Goal: Information Seeking & Learning: Find contact information

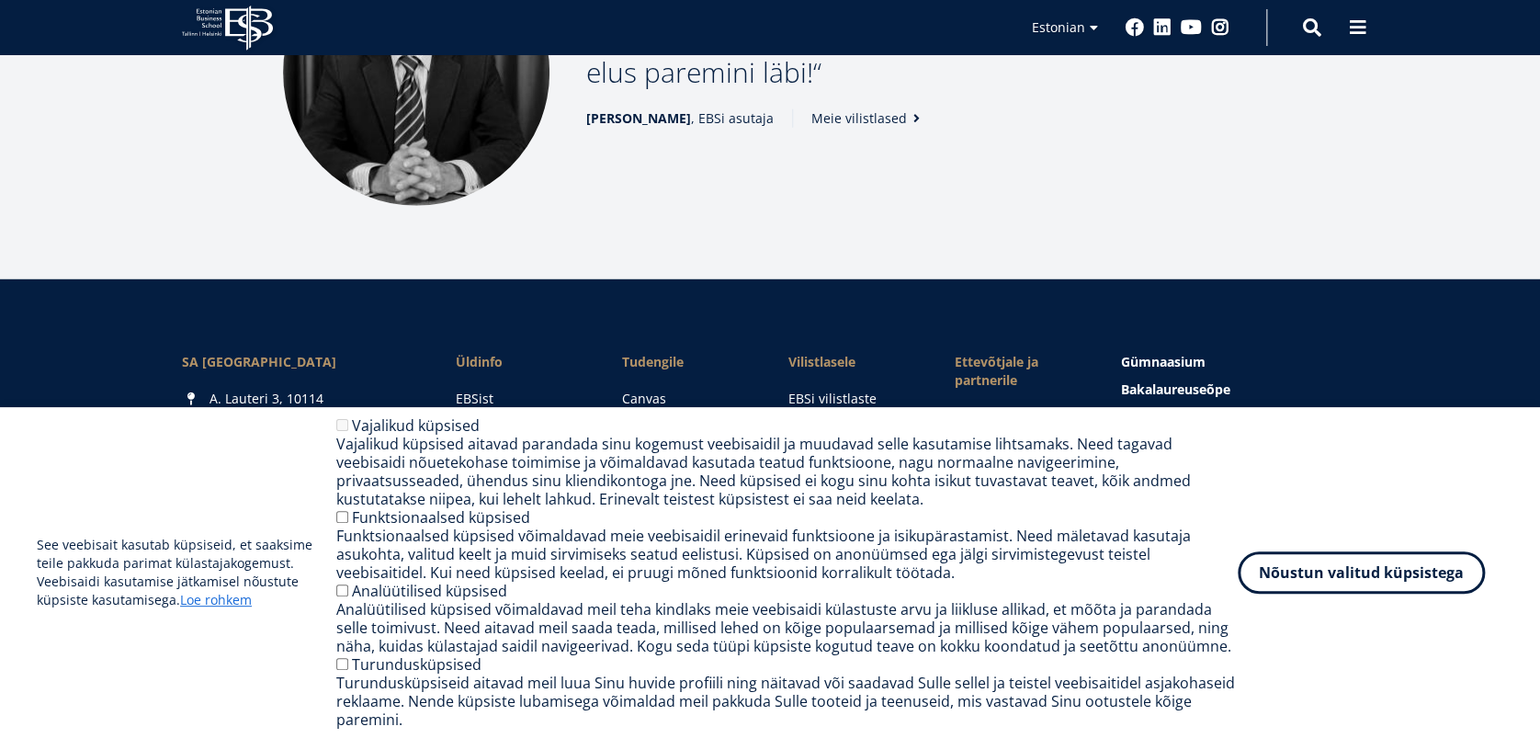
scroll to position [2565, 0]
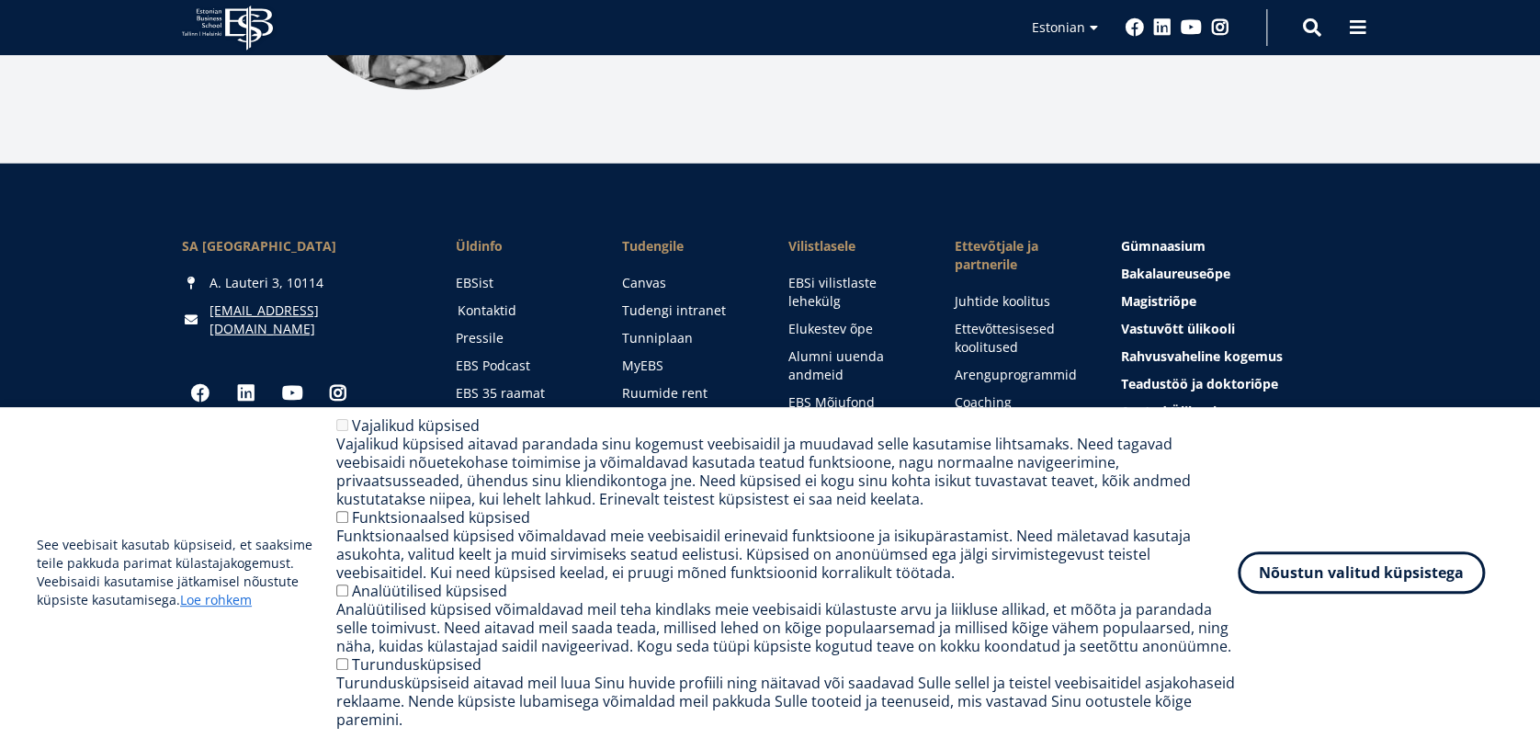
click at [485, 301] on link "Kontaktid" at bounding box center [522, 310] width 130 height 18
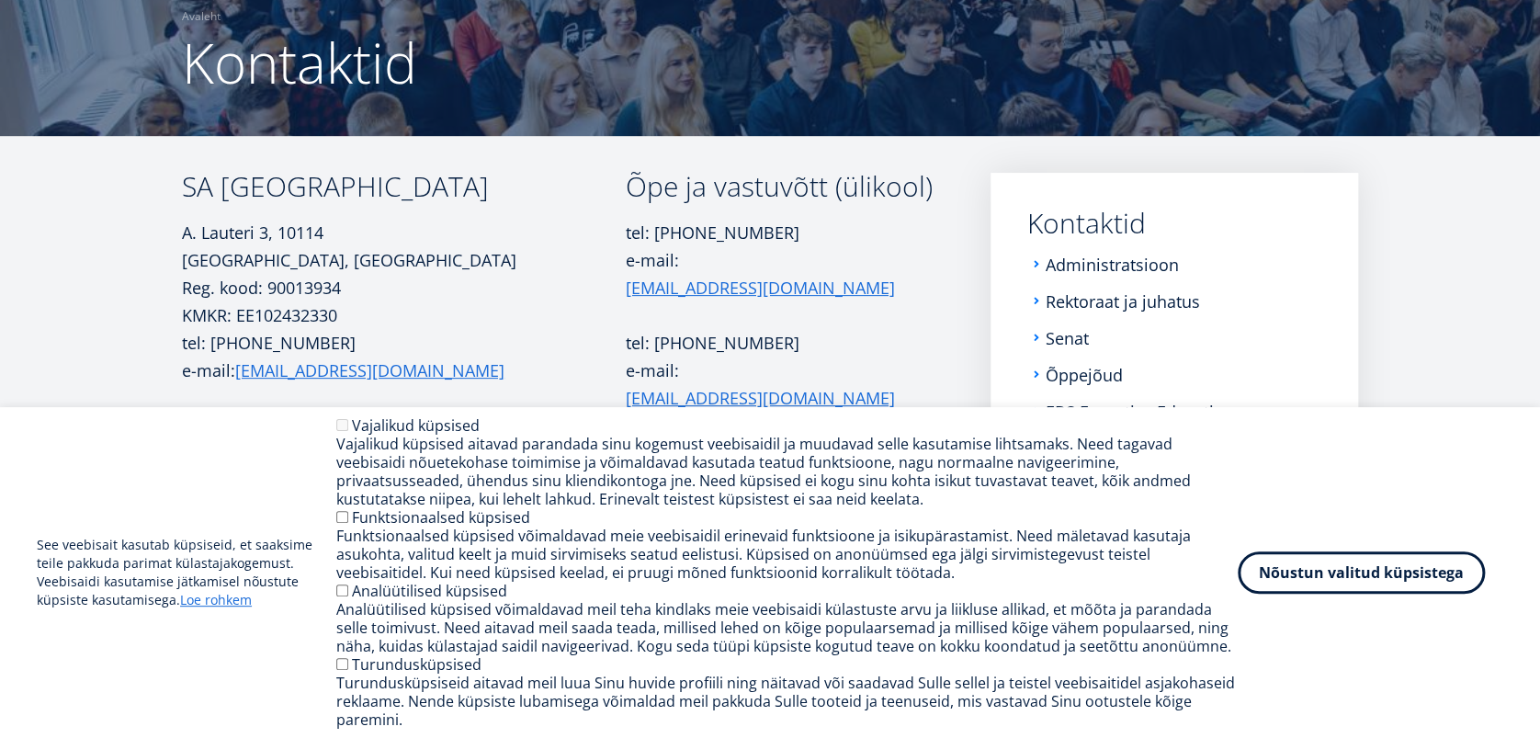
scroll to position [259, 0]
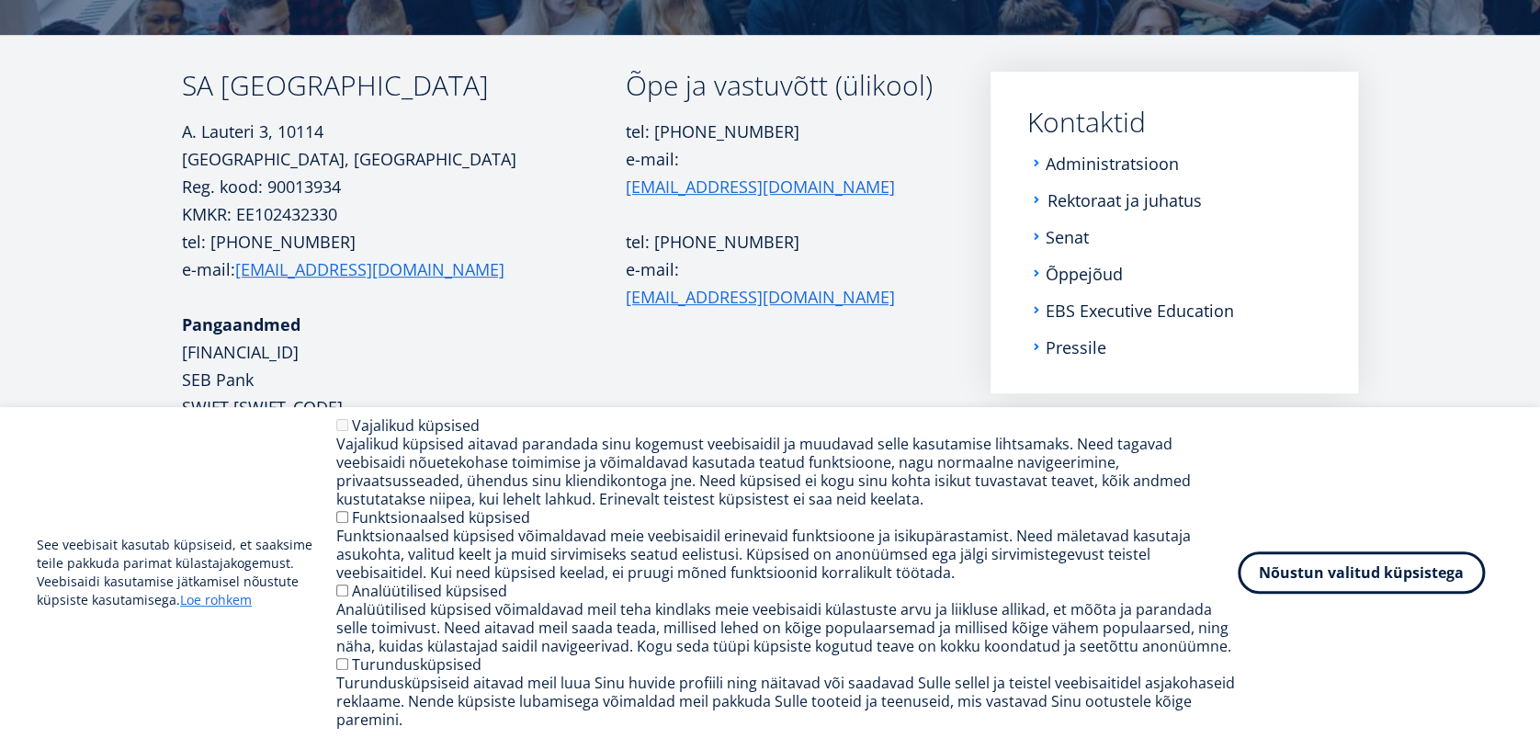
click at [1131, 204] on link "Rektoraat ja juhatus" at bounding box center [1124, 200] width 154 height 18
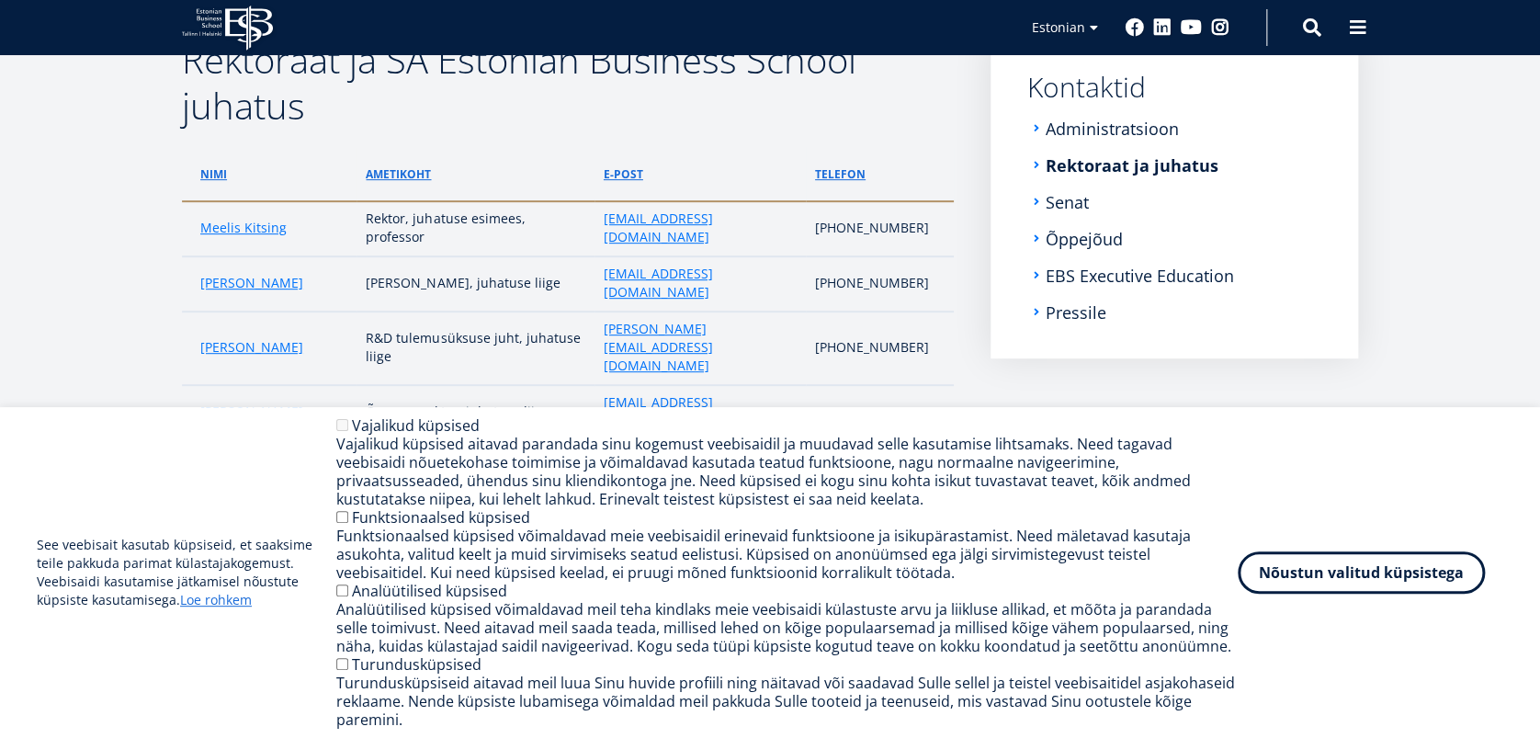
scroll to position [308, 0]
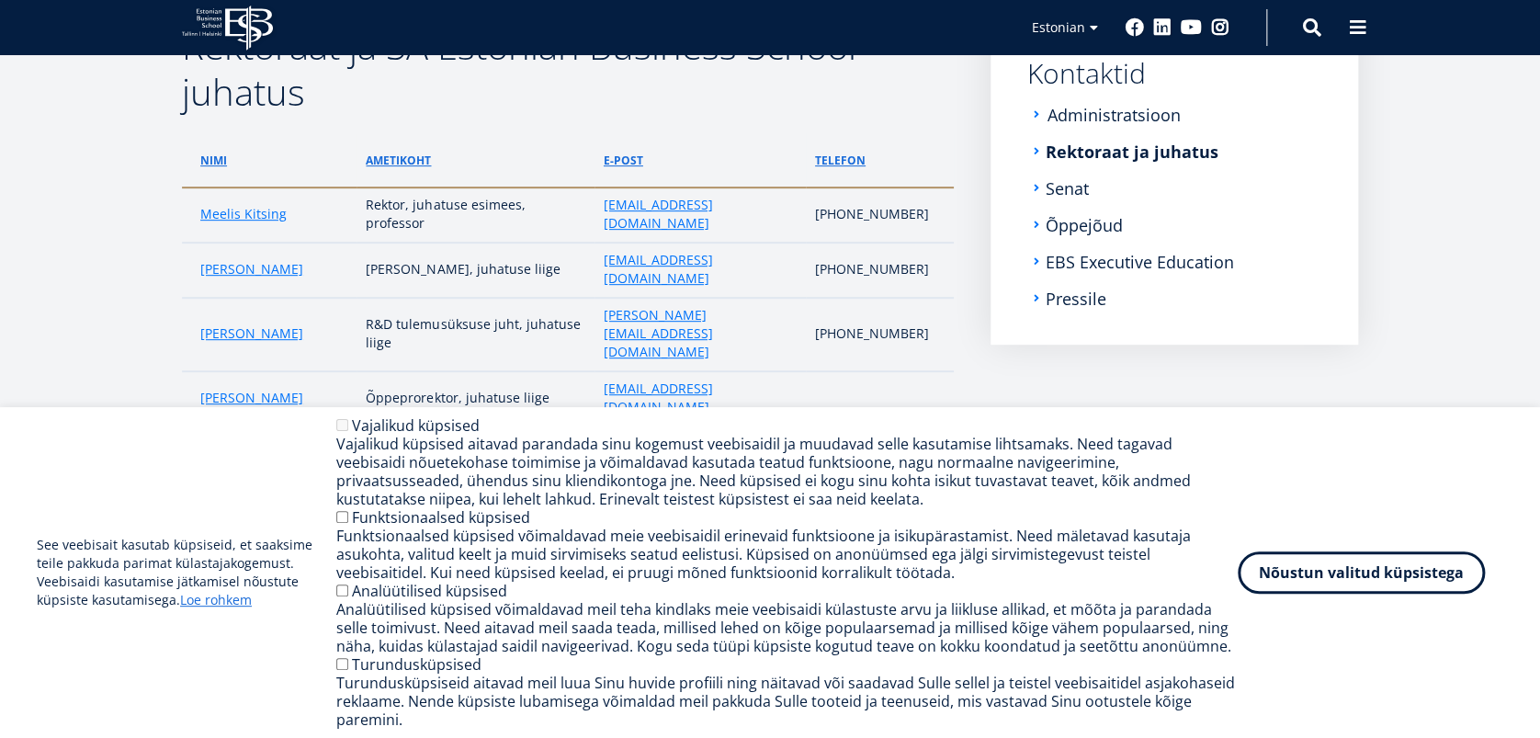
click at [1149, 117] on link "Administratsioon" at bounding box center [1113, 115] width 133 height 18
